Goal: Information Seeking & Learning: Learn about a topic

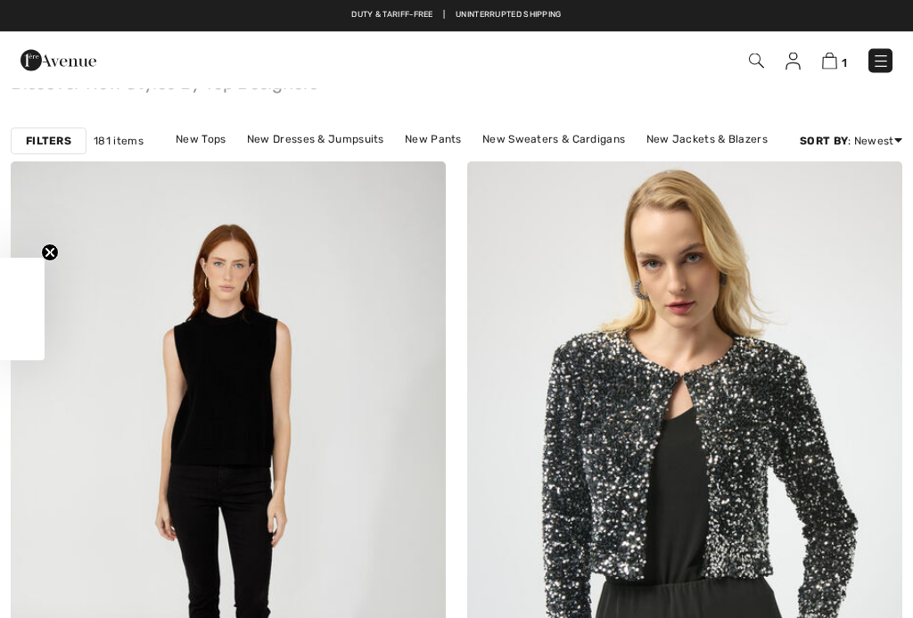
checkbox input "true"
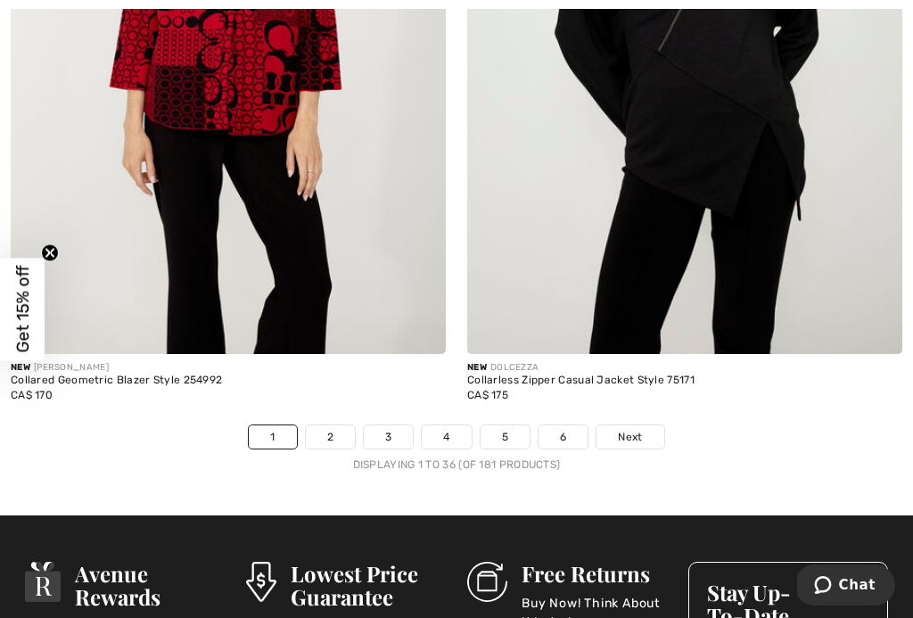
scroll to position [13640, 0]
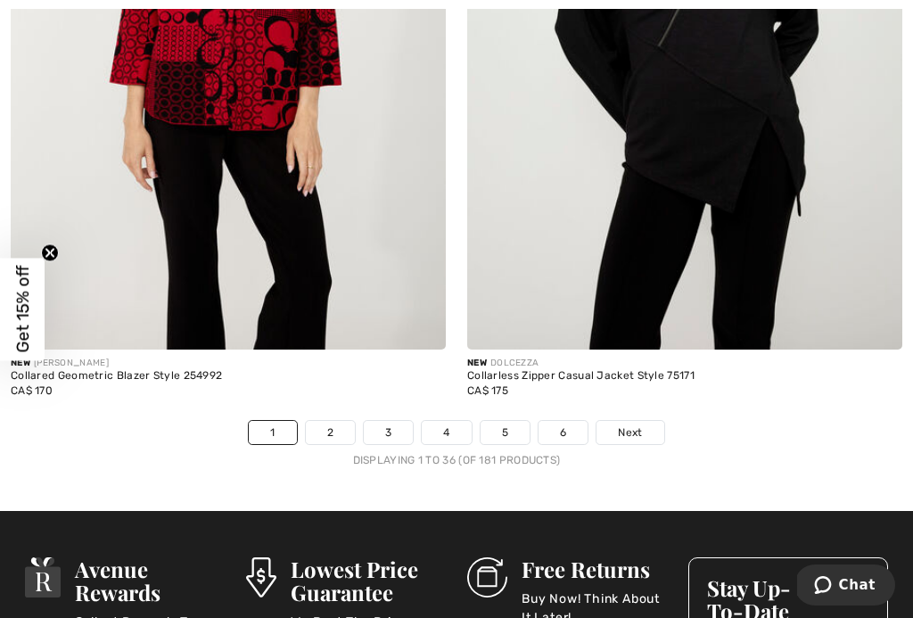
click at [641, 430] on link "Next" at bounding box center [629, 432] width 67 height 23
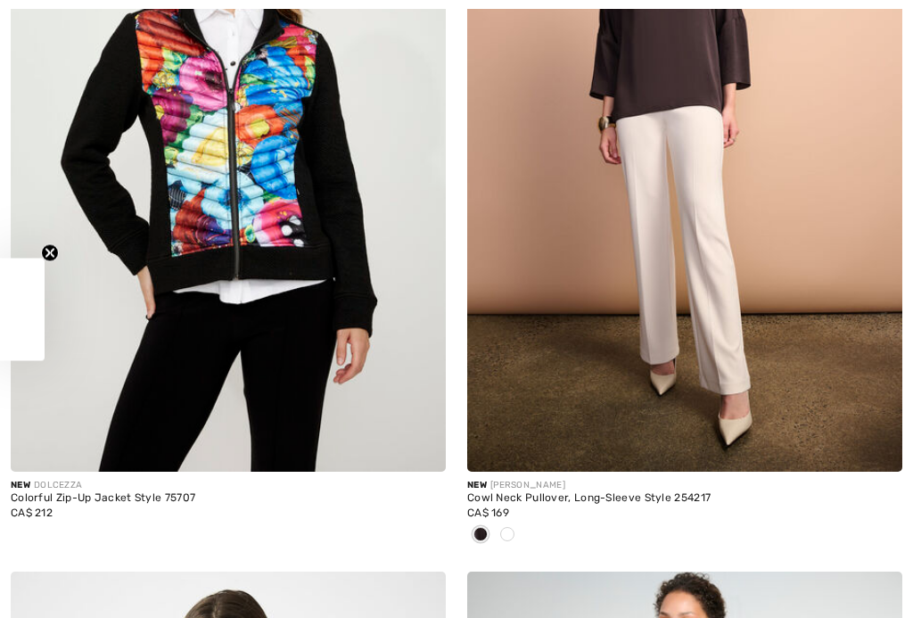
checkbox input "true"
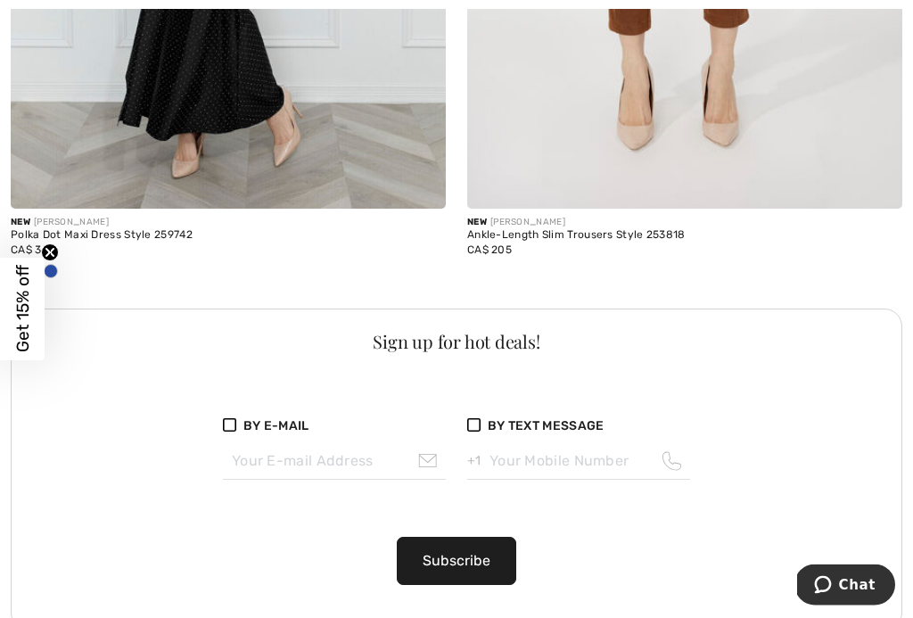
scroll to position [9098, 0]
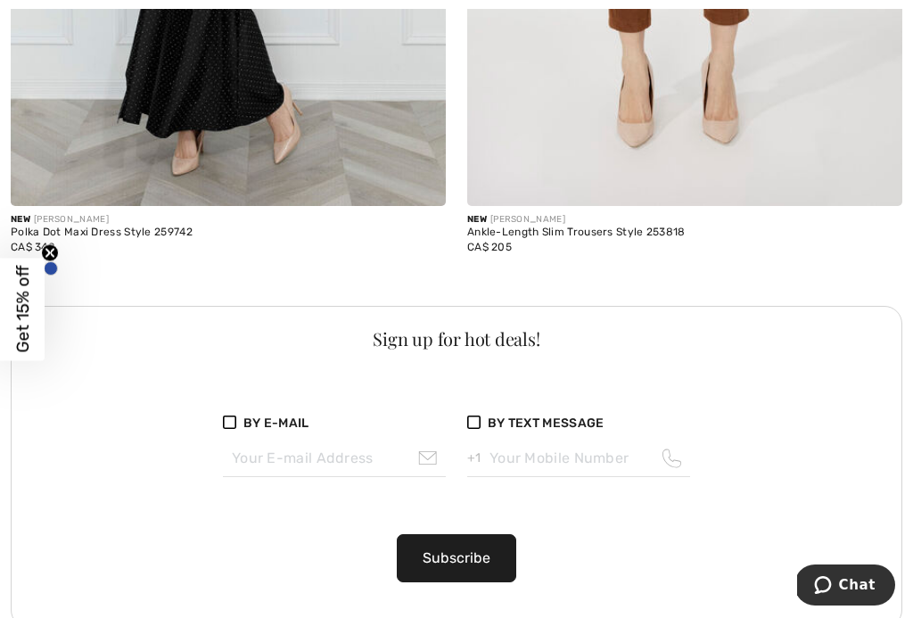
click at [482, 554] on button "Subscribe" at bounding box center [456, 558] width 119 height 48
click at [520, 606] on div "Please select an option" at bounding box center [456, 613] width 173 height 37
click at [479, 603] on div "Please select an option" at bounding box center [456, 613] width 173 height 37
click at [479, 598] on div "Please select an option" at bounding box center [456, 613] width 173 height 37
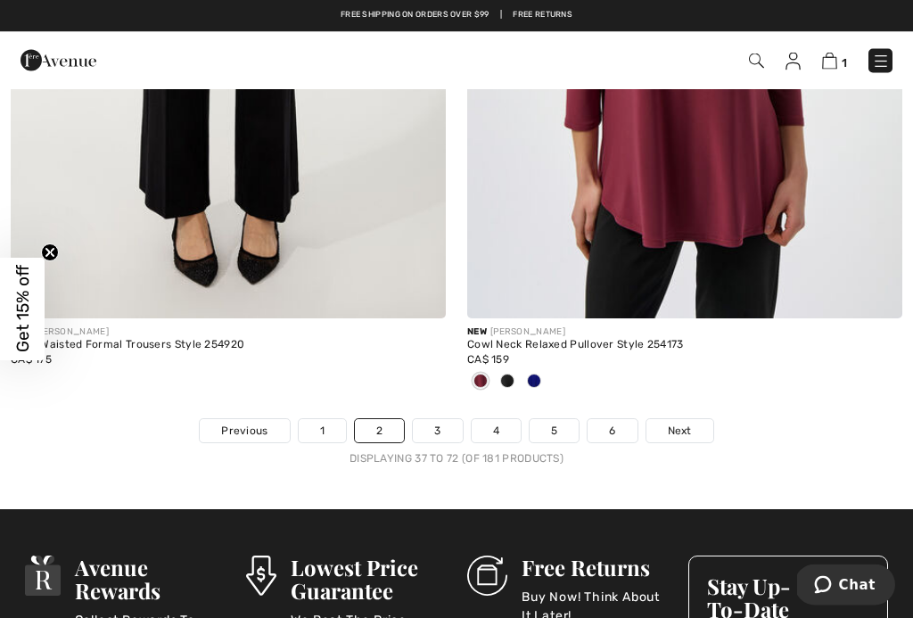
scroll to position [13807, 0]
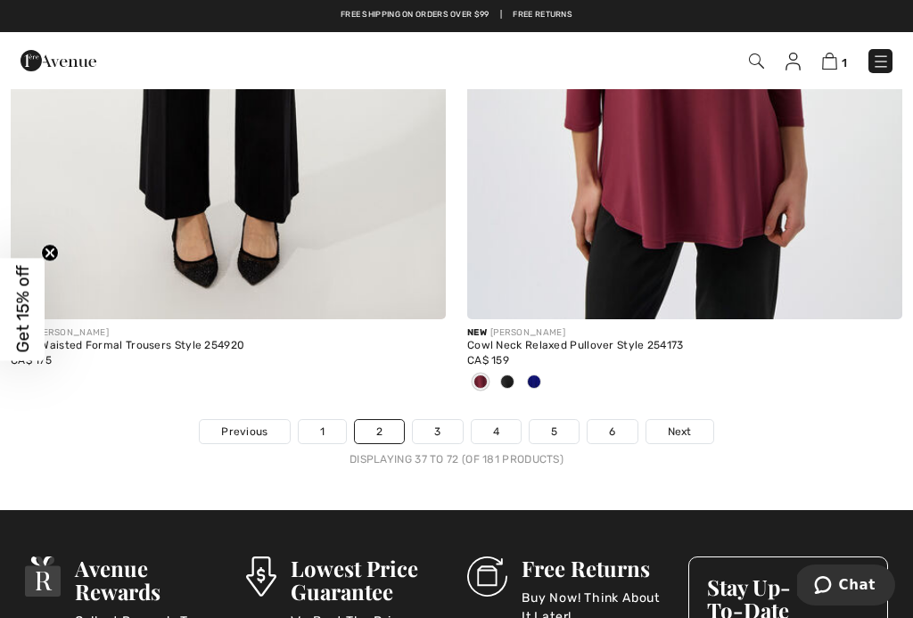
click at [691, 423] on span "Next" at bounding box center [680, 431] width 24 height 16
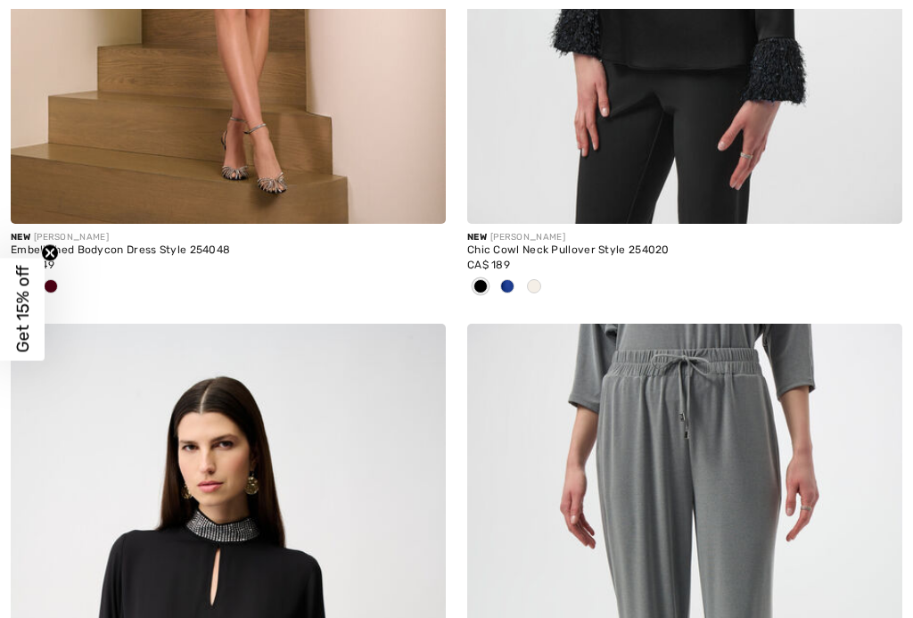
checkbox input "true"
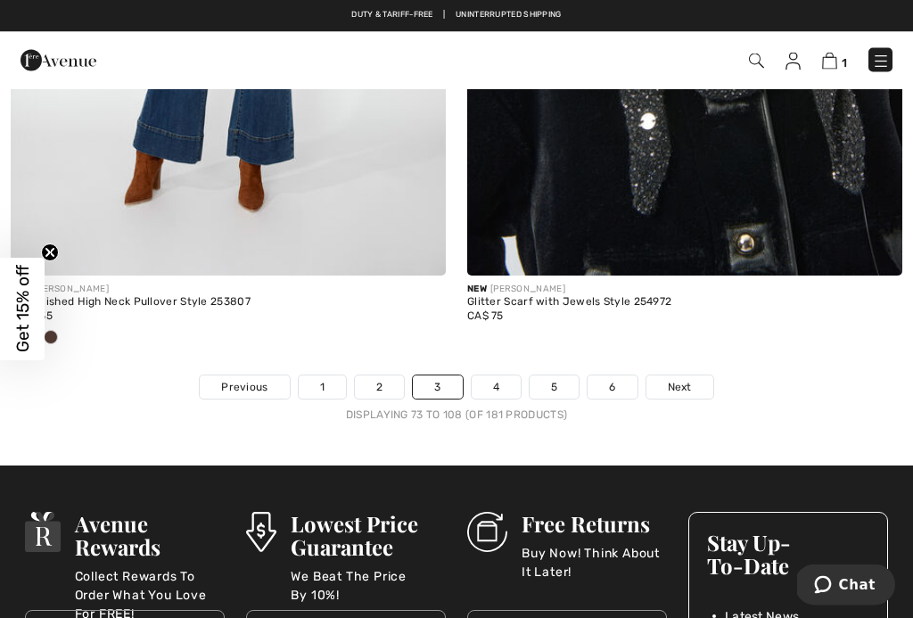
scroll to position [13599, 0]
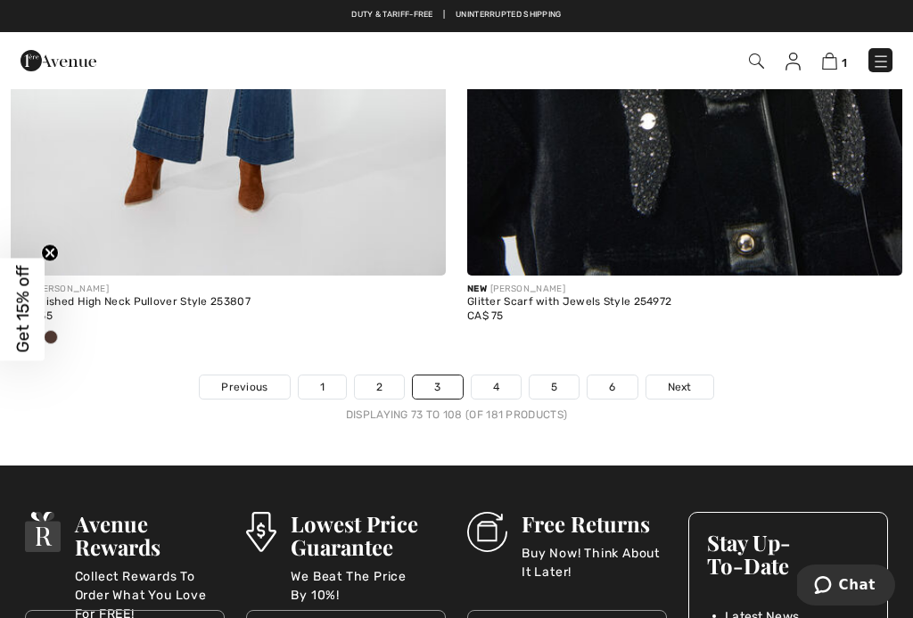
click at [697, 386] on link "Next" at bounding box center [679, 386] width 67 height 23
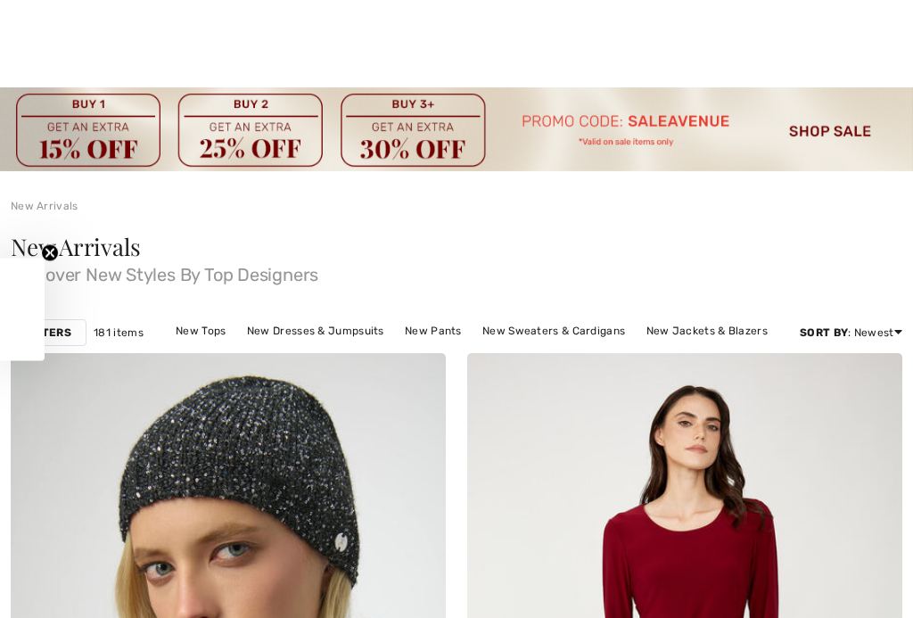
checkbox input "true"
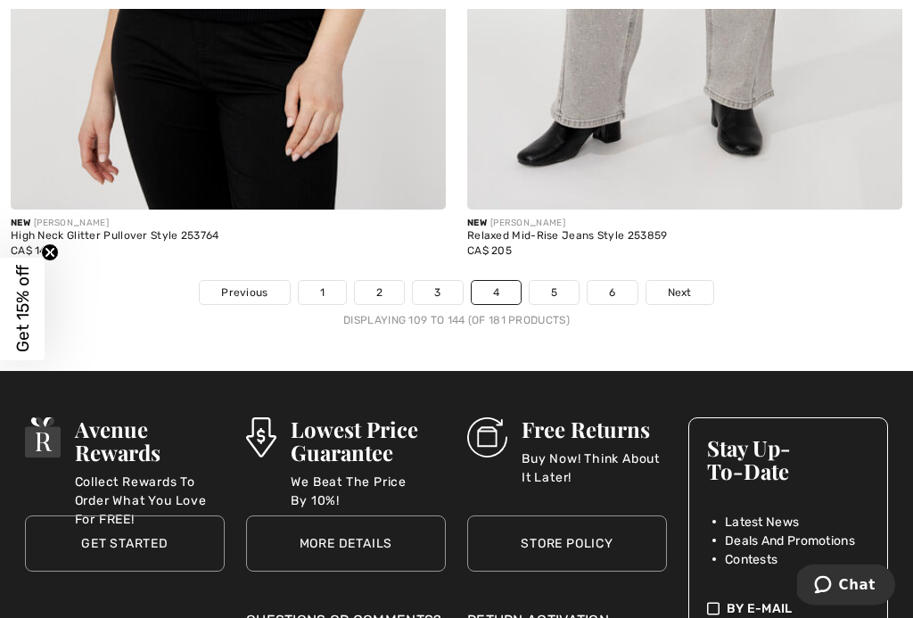
scroll to position [13839, 0]
click at [692, 287] on link "Next" at bounding box center [679, 292] width 67 height 23
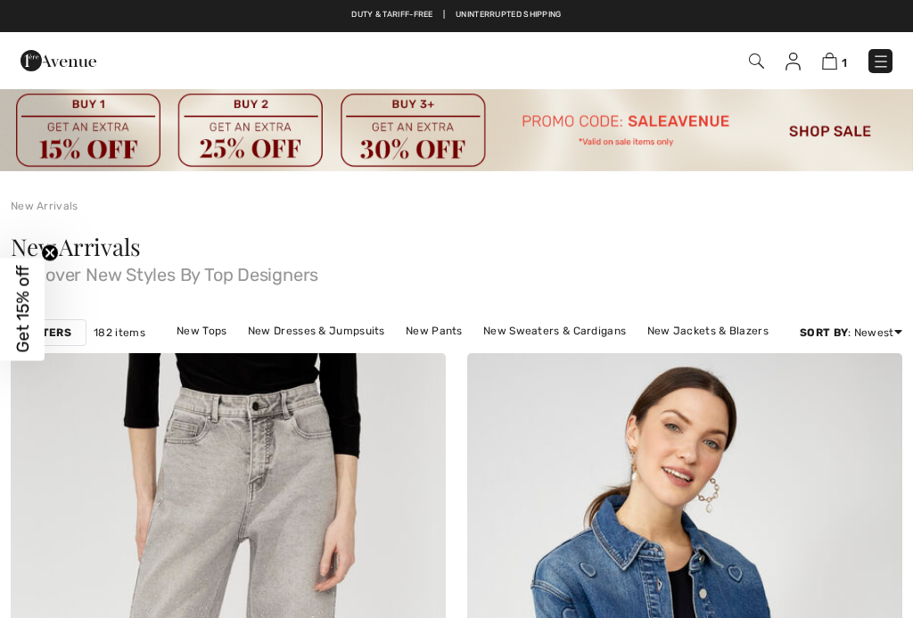
checkbox input "true"
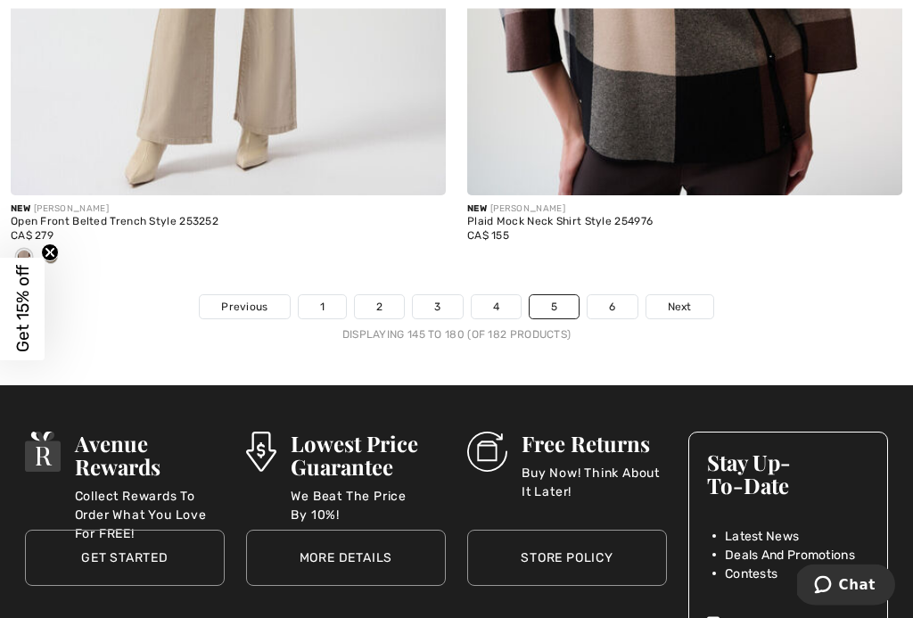
scroll to position [13900, 0]
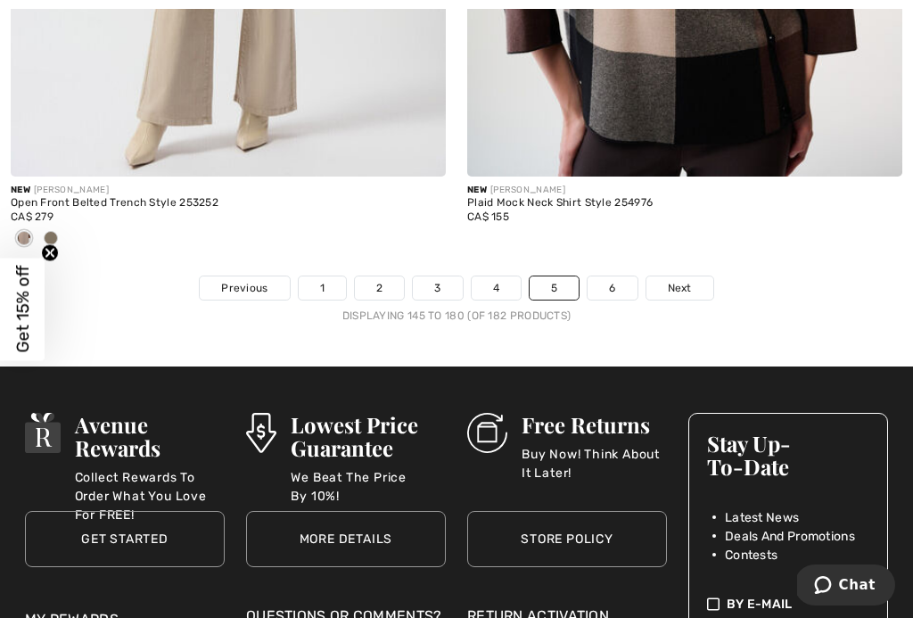
click at [696, 287] on link "Next" at bounding box center [679, 287] width 67 height 23
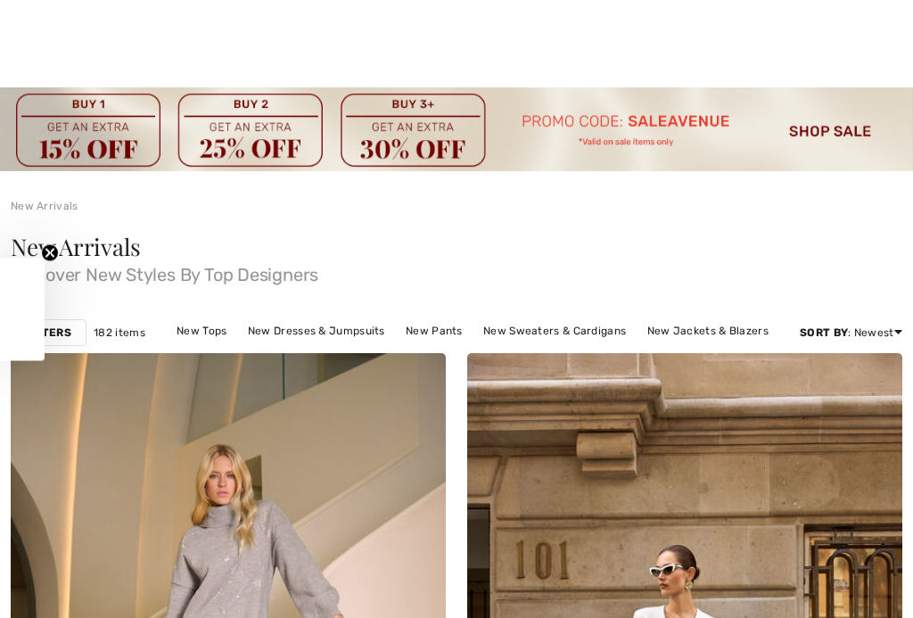
checkbox input "true"
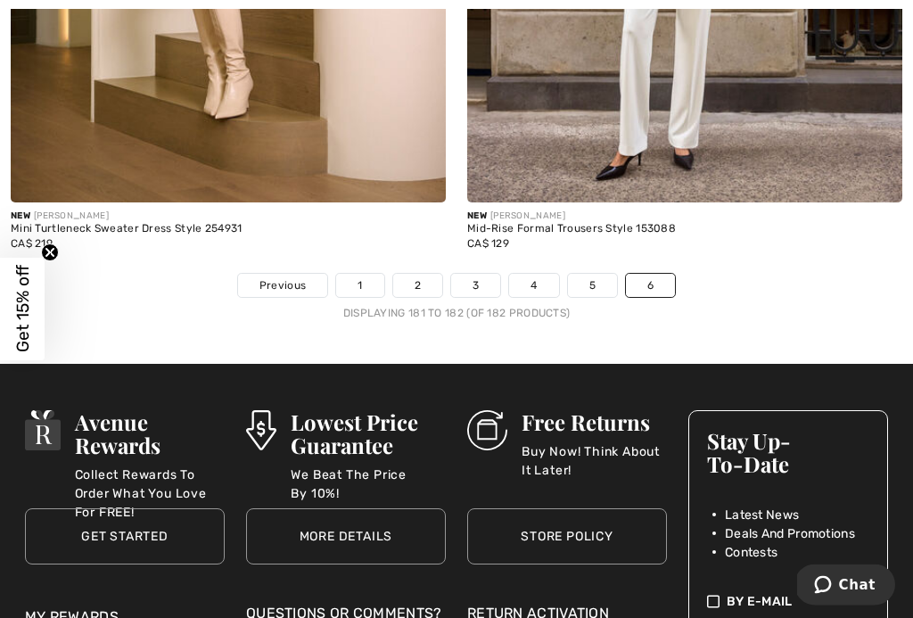
scroll to position [803, 0]
click at [668, 287] on link "6" at bounding box center [650, 285] width 49 height 23
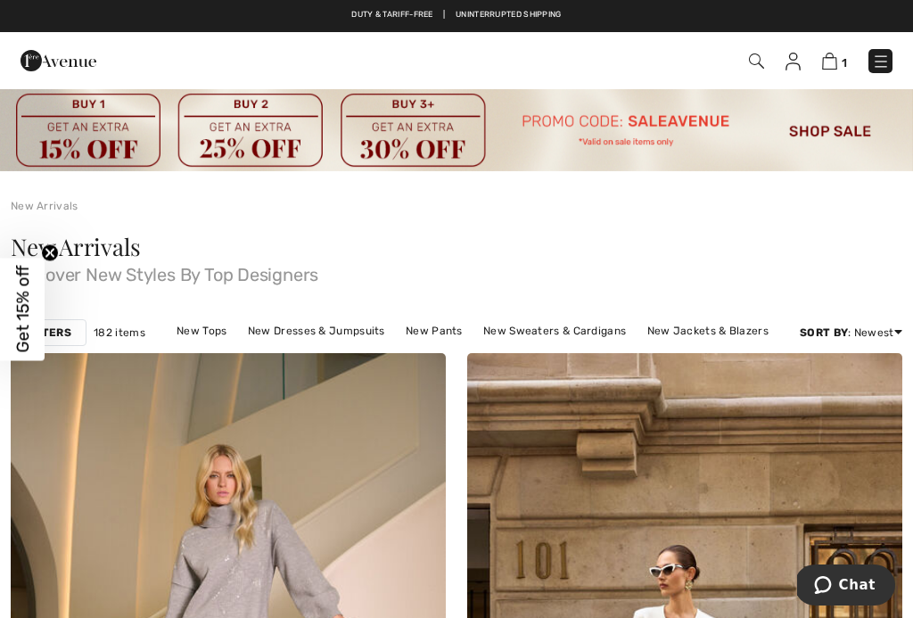
click at [214, 334] on link "New Tops" at bounding box center [202, 330] width 68 height 23
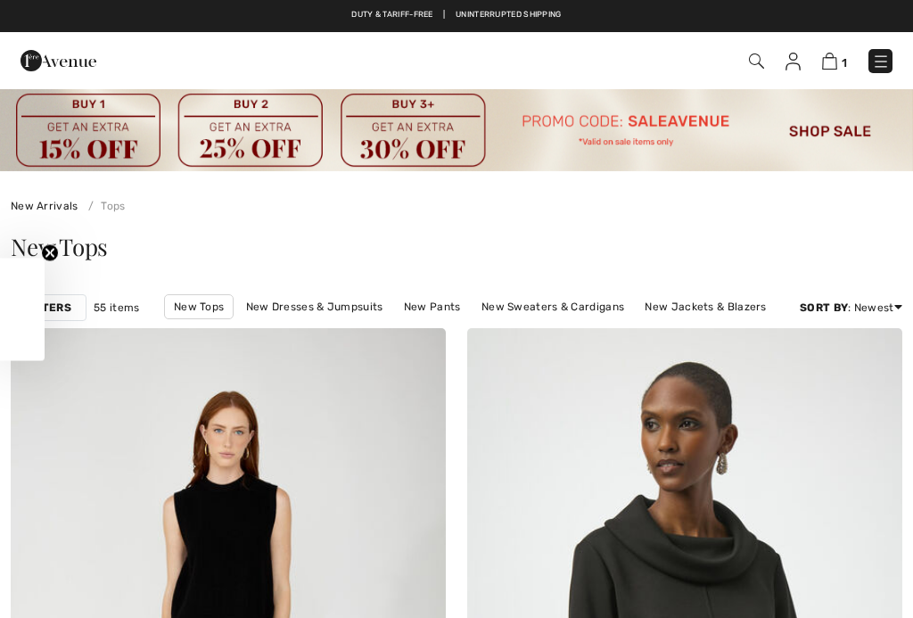
checkbox input "true"
